Goal: Task Accomplishment & Management: Complete application form

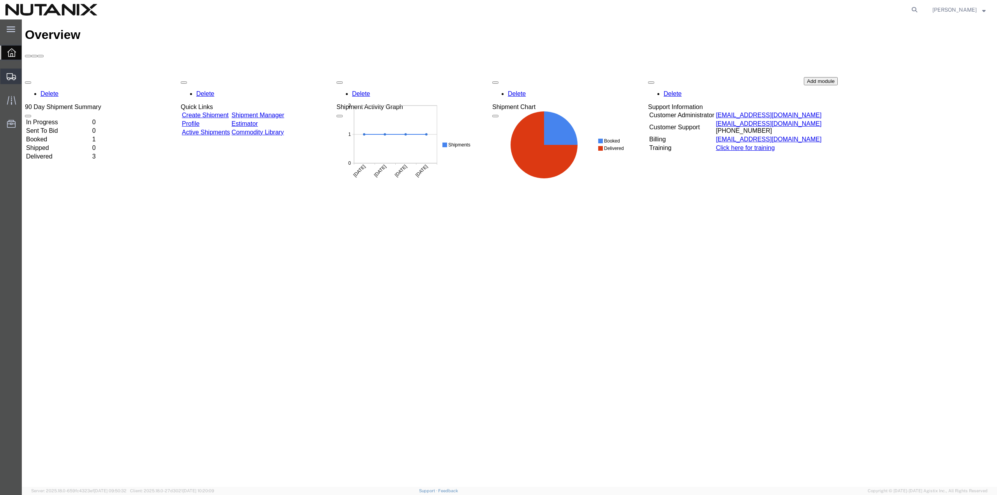
click at [0, 0] on span "Create Shipment" at bounding box center [0, 0] width 0 height 0
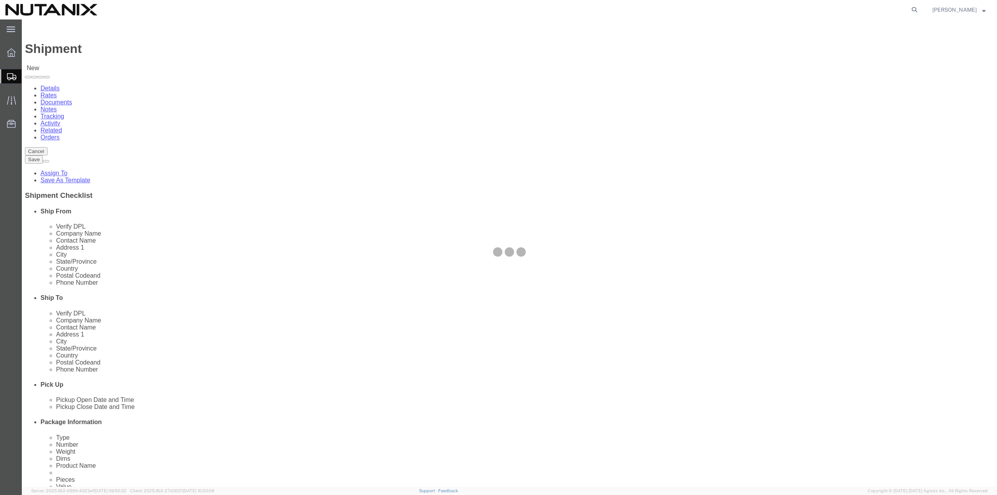
select select
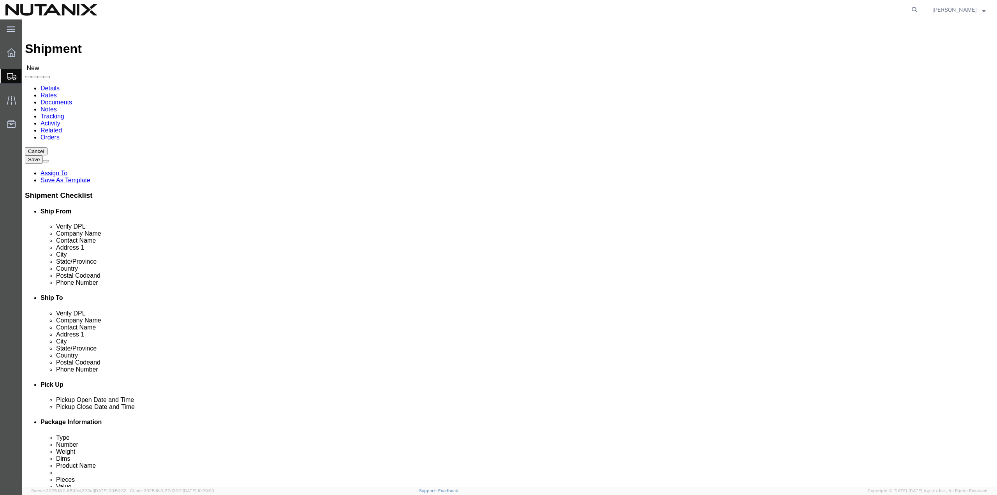
click input "text"
type input "Nutanix"
click label "Address 1"
click input "text"
click input "[PERSON_NAME]"
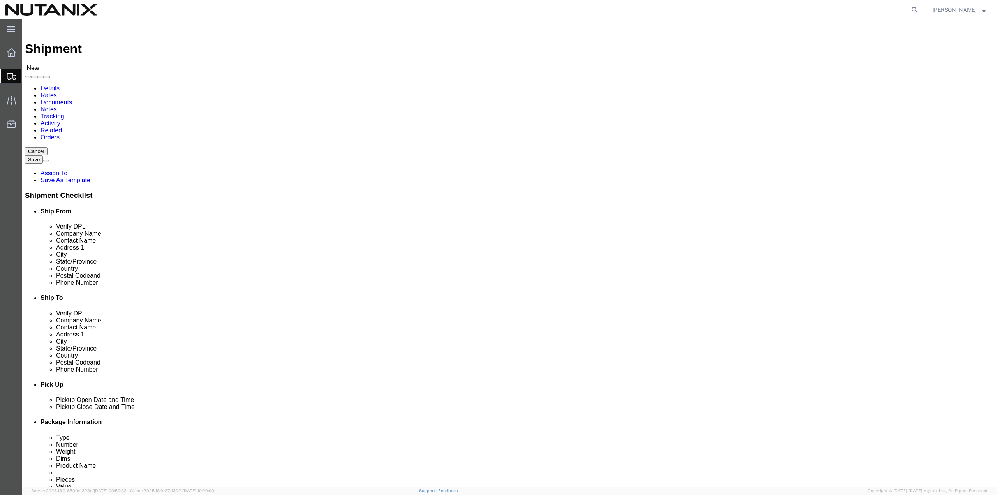
type input "[PERSON_NAME]"
click input "text"
type input "[STREET_ADDRESS]"
type input "Suite A301"
click input "text"
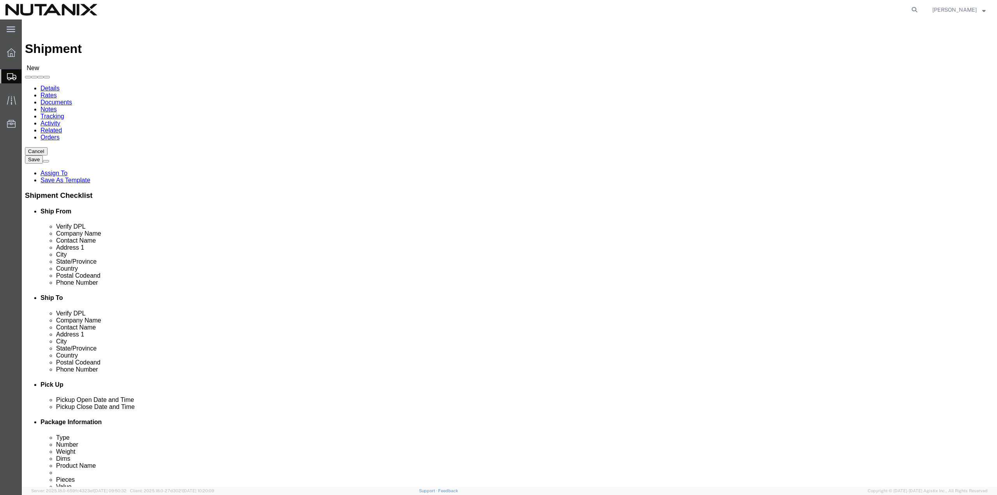
type input "[PERSON_NAME]"
click p "- Nutanix - ([PERSON_NAME]) [STREET_ADDRESS][PERSON_NAME]"
select select "VA"
type input "[PERSON_NAME]"
drag, startPoint x: 198, startPoint y: 158, endPoint x: 119, endPoint y: 171, distance: 80.1
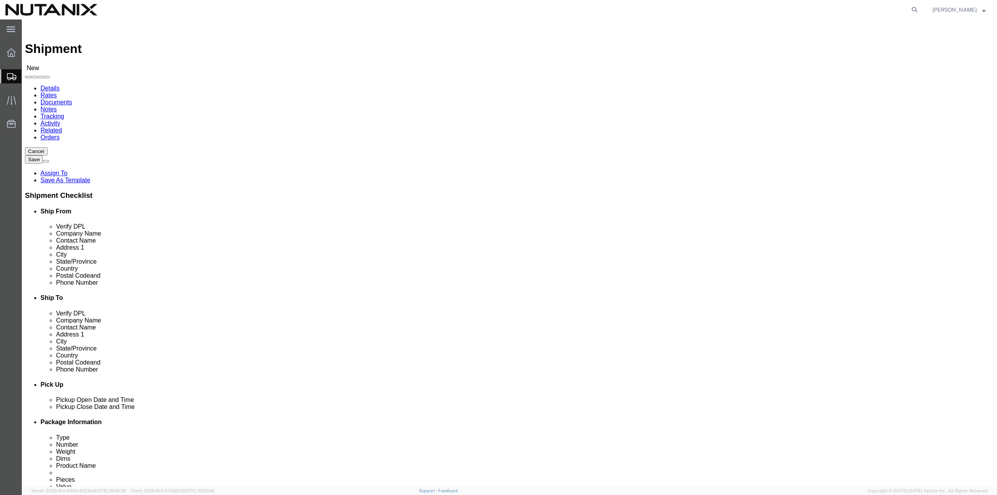
click div "Contact Name [PERSON_NAME]"
type input "[PERSON_NAME]"
drag, startPoint x: 204, startPoint y: 264, endPoint x: 125, endPoint y: 266, distance: 79.1
click div "Phone Number"
click input "text"
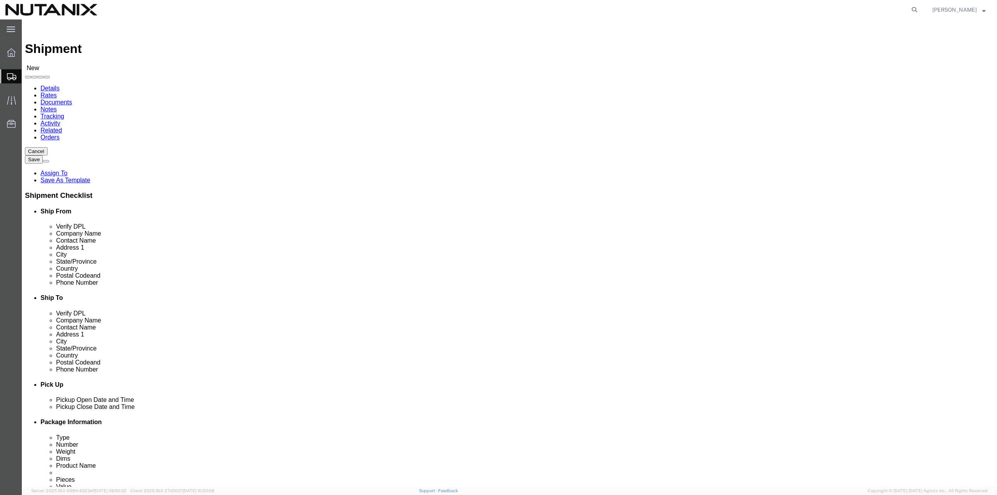
click input "text"
drag, startPoint x: 198, startPoint y: 266, endPoint x: 76, endPoint y: 287, distance: 123.7
click div "Location My Profile Location [GEOGRAPHIC_DATA] - [GEOGRAPHIC_DATA] [GEOGRAPHIC_…"
paste input "301) 580-2454"
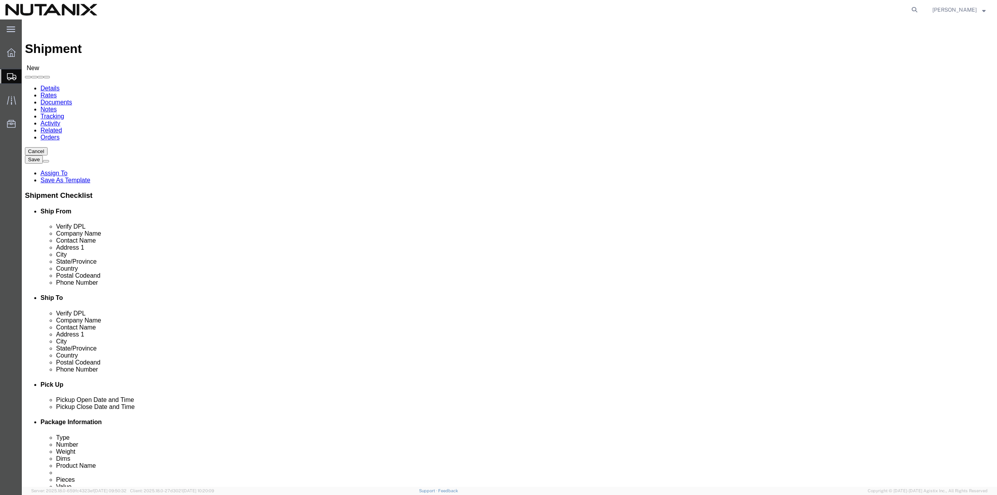
click input "301) 580-2454"
type input "[PHONE_NUMBER]"
click input "text"
type input "."
click input "text"
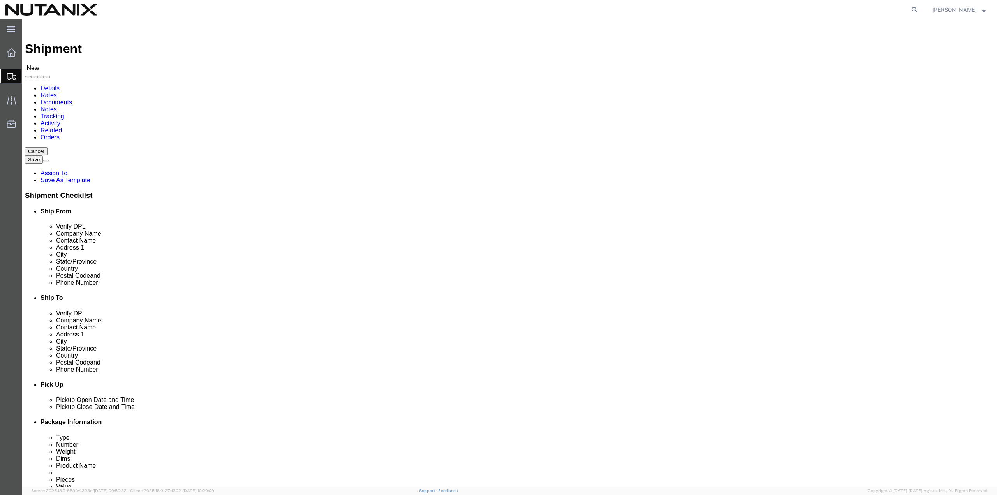
type input "[PERSON_NAME]"
type input "[STREET_ADDRESS]"
click input "text"
type input "[PERSON_NAME]"
type input "n"
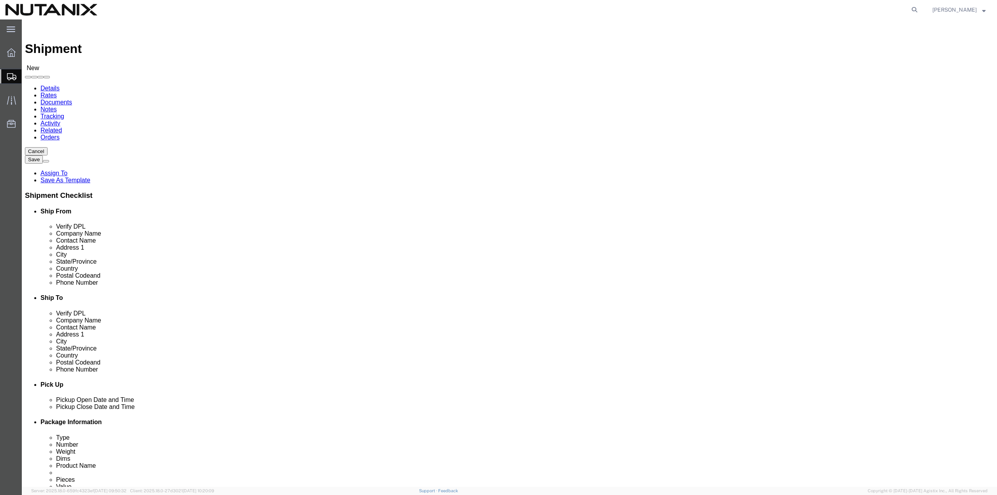
type input "n"
type input "nor"
click input "Postal Code"
type input "27520"
click input "text"
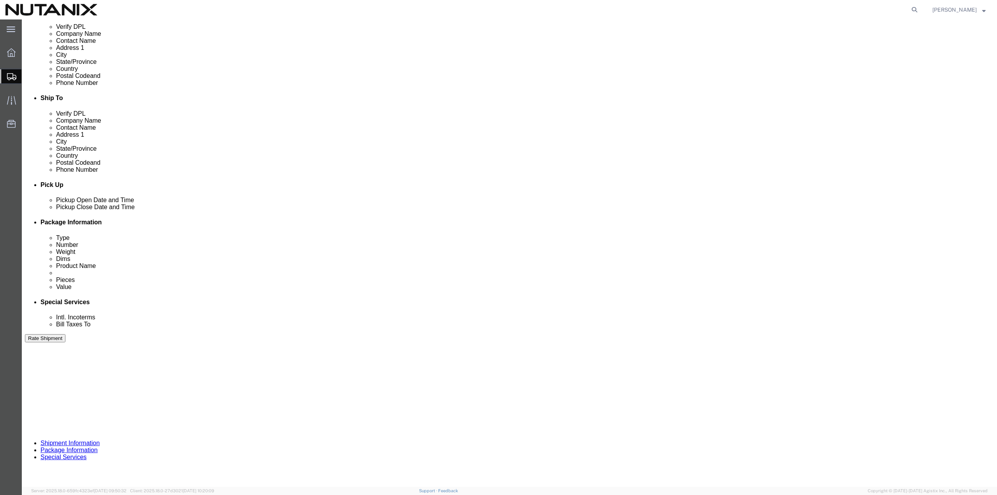
scroll to position [201, 0]
type input "[PHONE_NUMBER]"
click input "text"
type input "30001"
click select "Select Account Type Activity ID Airline Appointment Number ASN Batch Request # …"
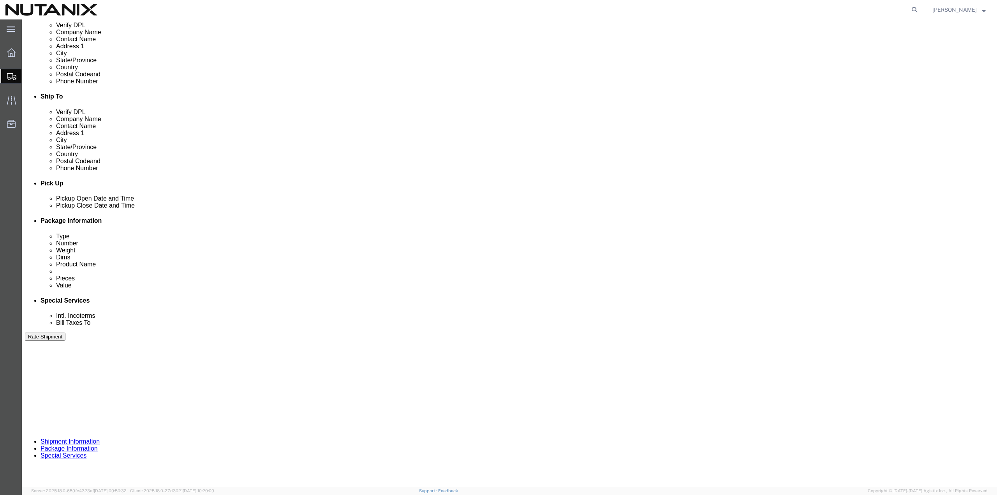
select select "DEPT"
click select "Select Account Type Activity ID Airline Appointment Number ASN Batch Request # …"
click input "text"
type input "30001"
click select "Select Account Type Activity ID Airline Appointment Number ASN Batch Request # …"
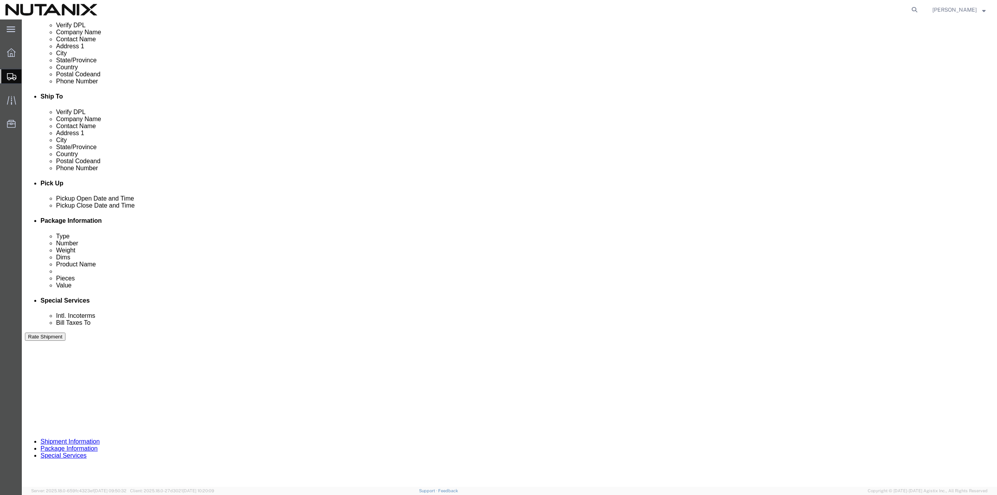
select select "[PERSON_NAME]"
click select "Select Account Type Activity ID Airline Appointment Number ASN Batch Request # …"
click input "text"
type input "Book"
click button "Continue"
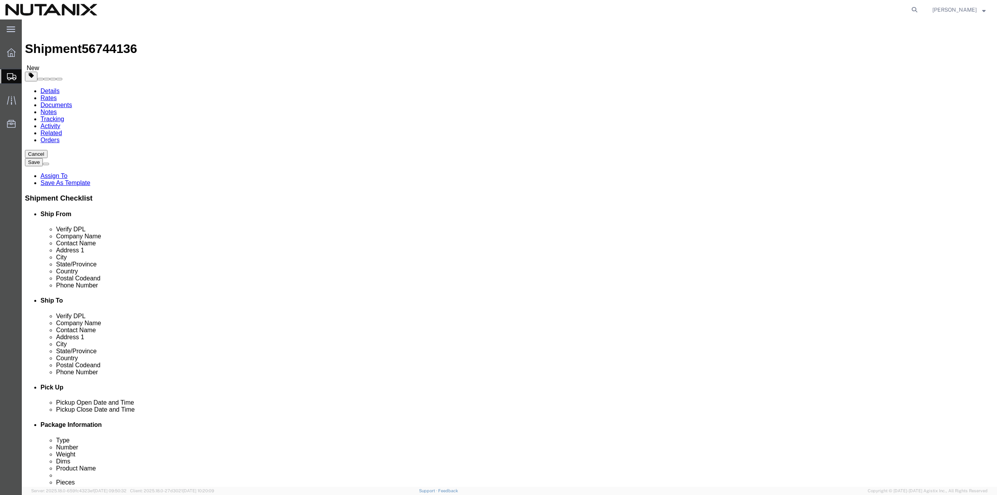
click select "Select Bale(s) Basket(s) Bolt(s) Bottle(s) Buckets Bulk Bundle(s) Can(s) Cardbo…"
select select "PAK"
click select "Select Bale(s) Basket(s) Bolt(s) Bottle(s) Buckets Bulk Bundle(s) Can(s) Cardbo…"
type input "10.25"
type input "12.75"
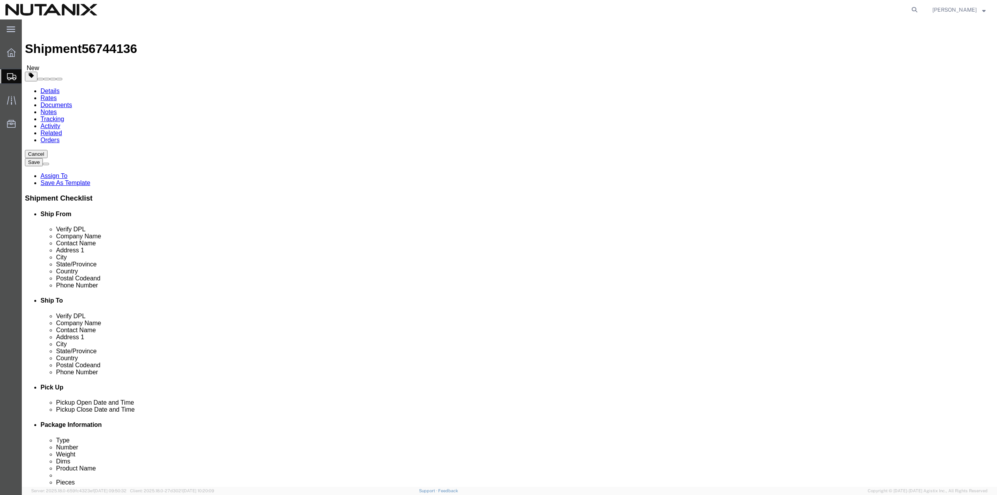
type input "1.00"
click input "0.00"
drag, startPoint x: 160, startPoint y: 179, endPoint x: 132, endPoint y: 179, distance: 28.0
click div "Weight 0.00 Select kgs lbs Ship. t°"
type input "1"
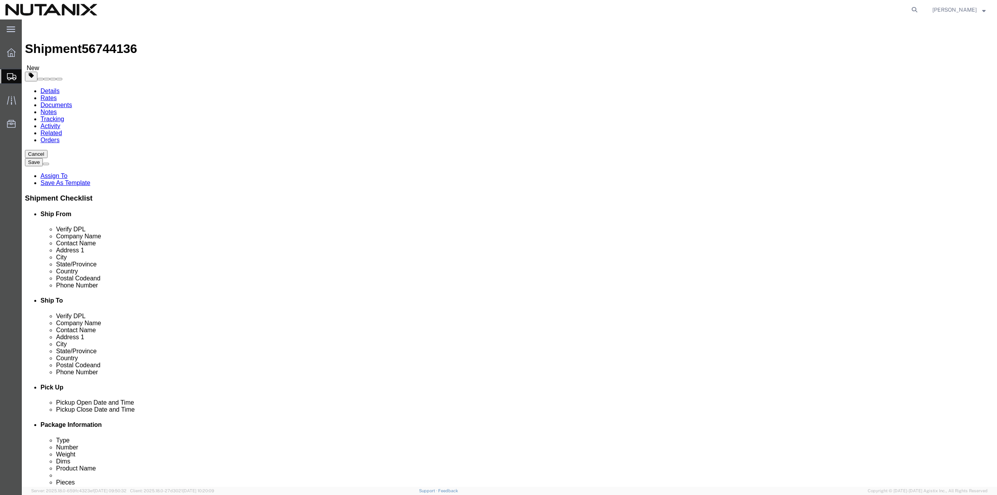
click div "Previous Continue"
click div "1 x PAK Package Type Select Bale(s) Basket(s) Bolt(s) Bottle(s) Buckets Bulk Bu…"
click link "Add Content"
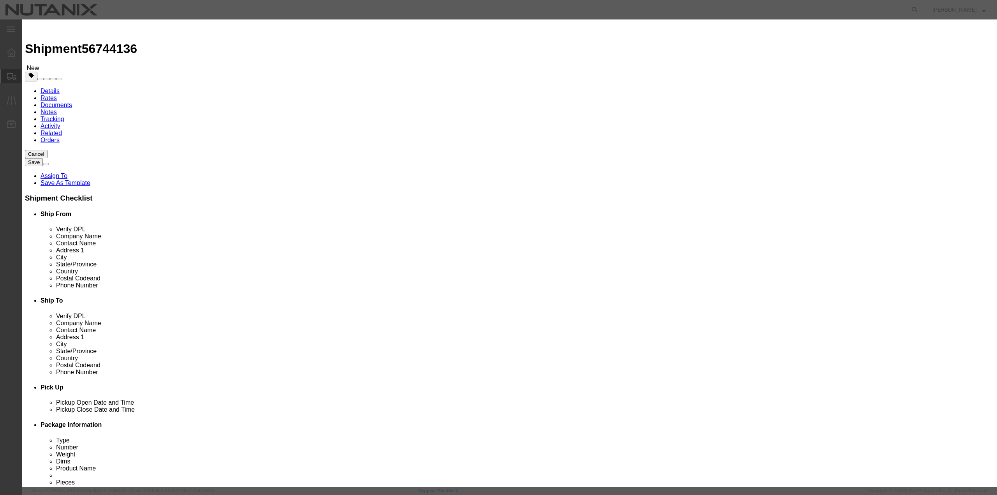
click input "text"
type input "Book"
type input "1"
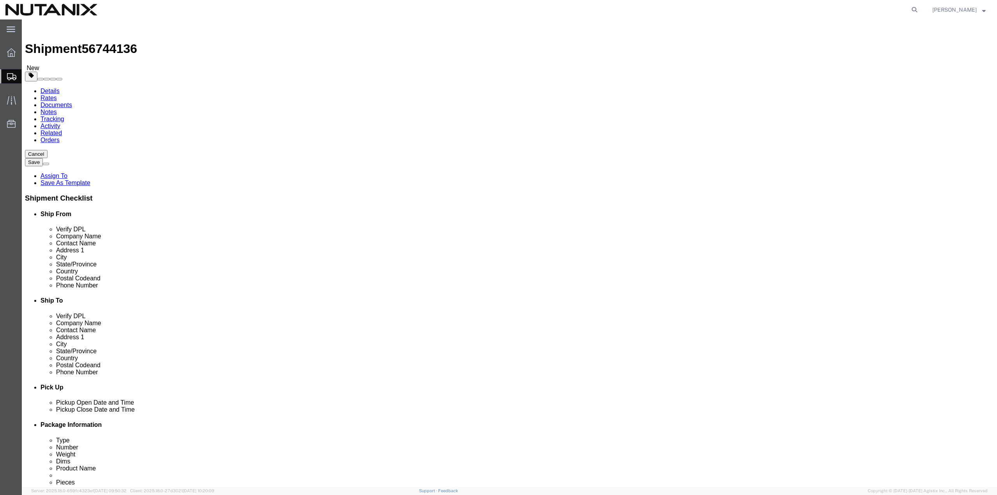
click link "Add Content"
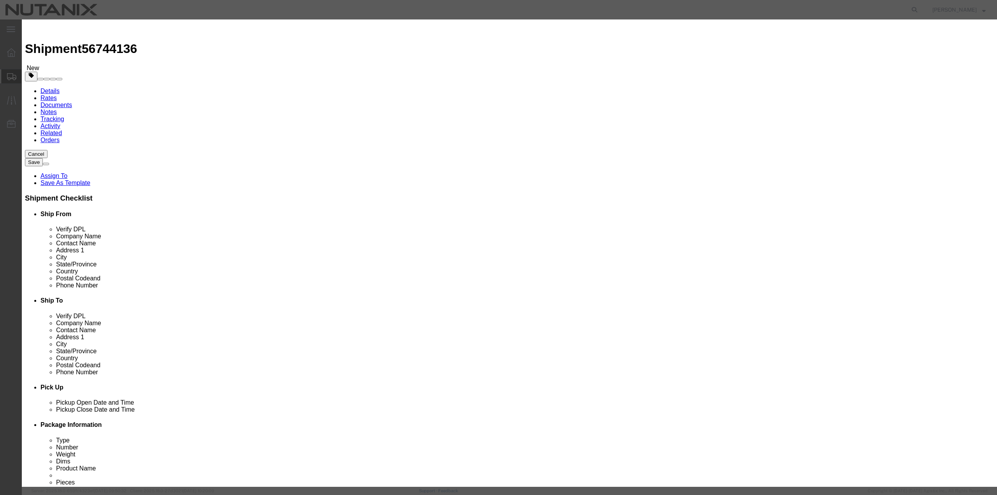
click input "text"
type input "Book"
click h3 "Add content"
click input "0"
drag, startPoint x: 363, startPoint y: 74, endPoint x: 299, endPoint y: 82, distance: 63.5
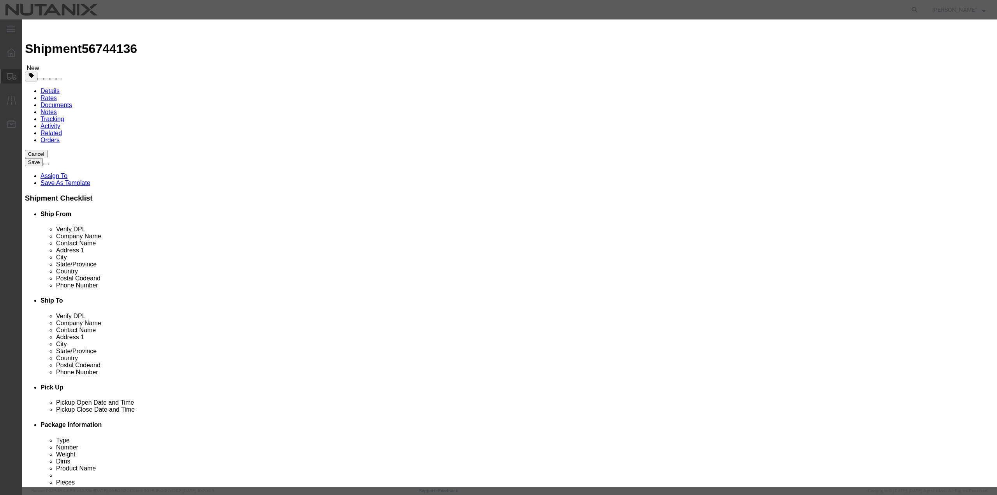
click div "Product Name Book Book Pieces 0 Select Bag Barrels 100Board Feet Bottle Box Bli…"
type input "1"
click label "Transport Notes"
click input "text"
type input "40"
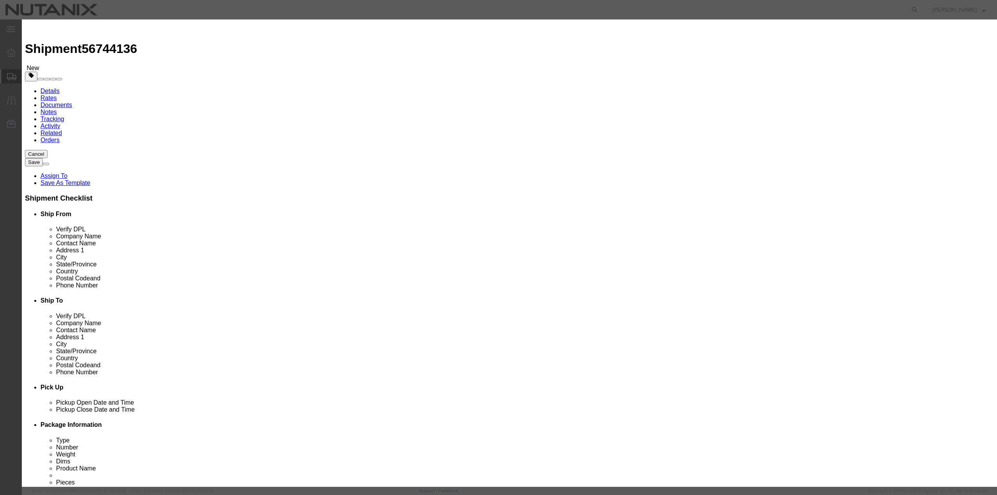
click button "Save & Close"
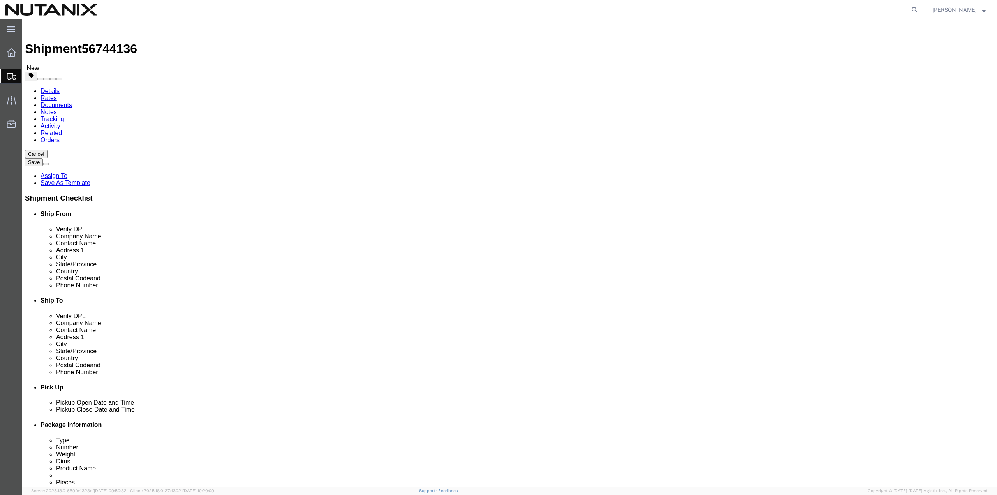
click button "Continue"
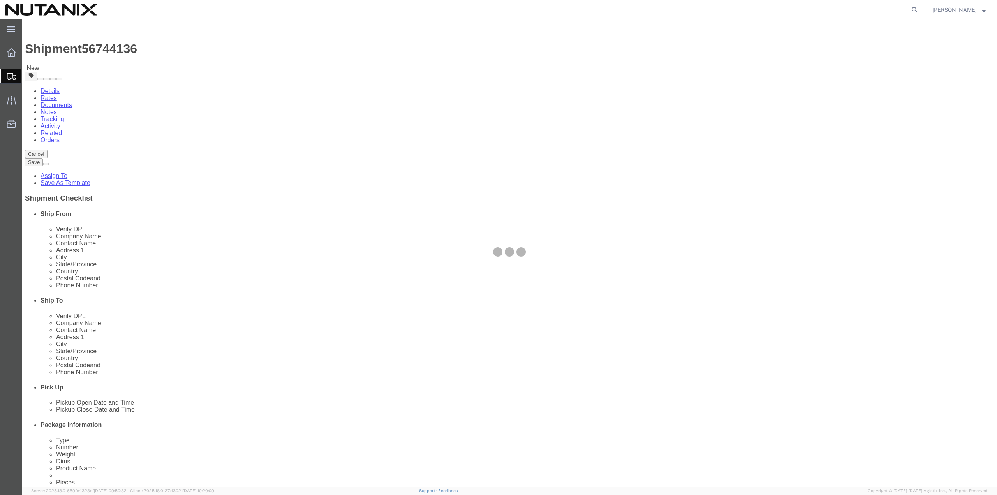
select select
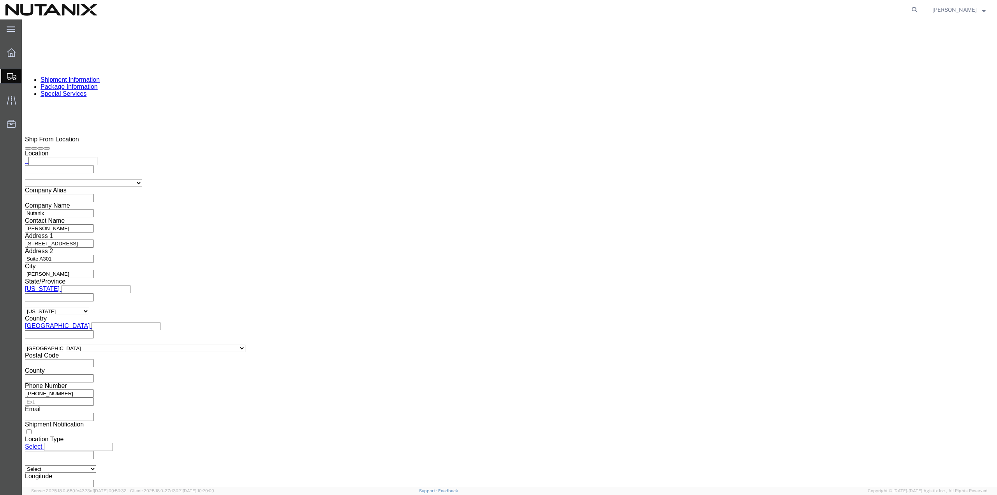
scroll to position [577, 0]
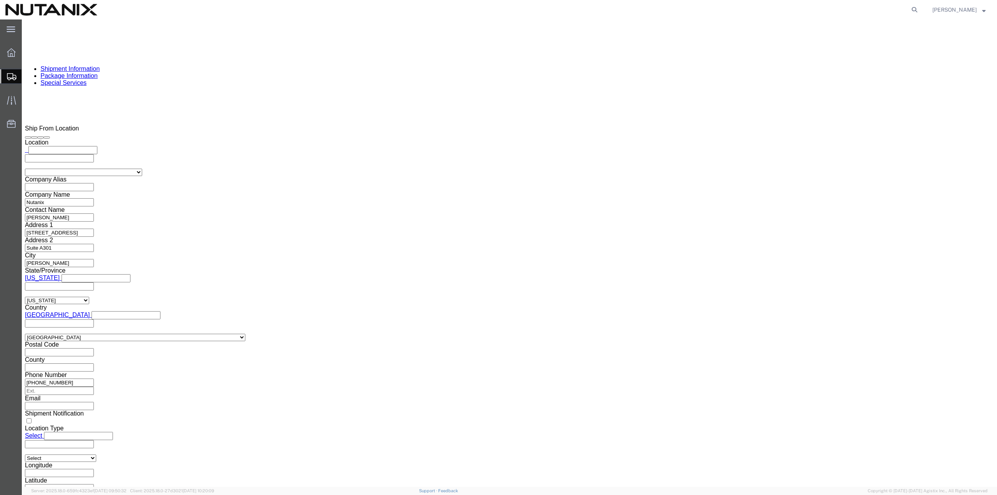
click button "Rate Shipment"
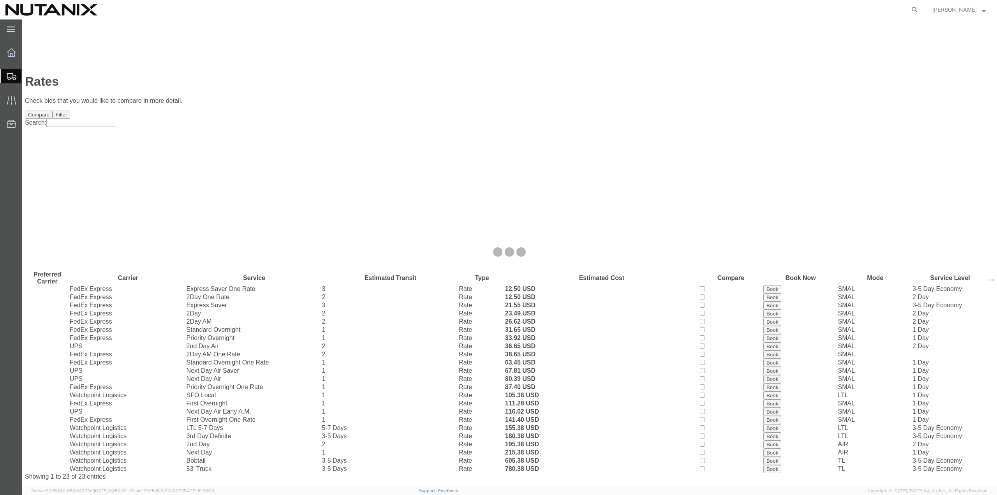
scroll to position [0, 0]
